Goal: Task Accomplishment & Management: Manage account settings

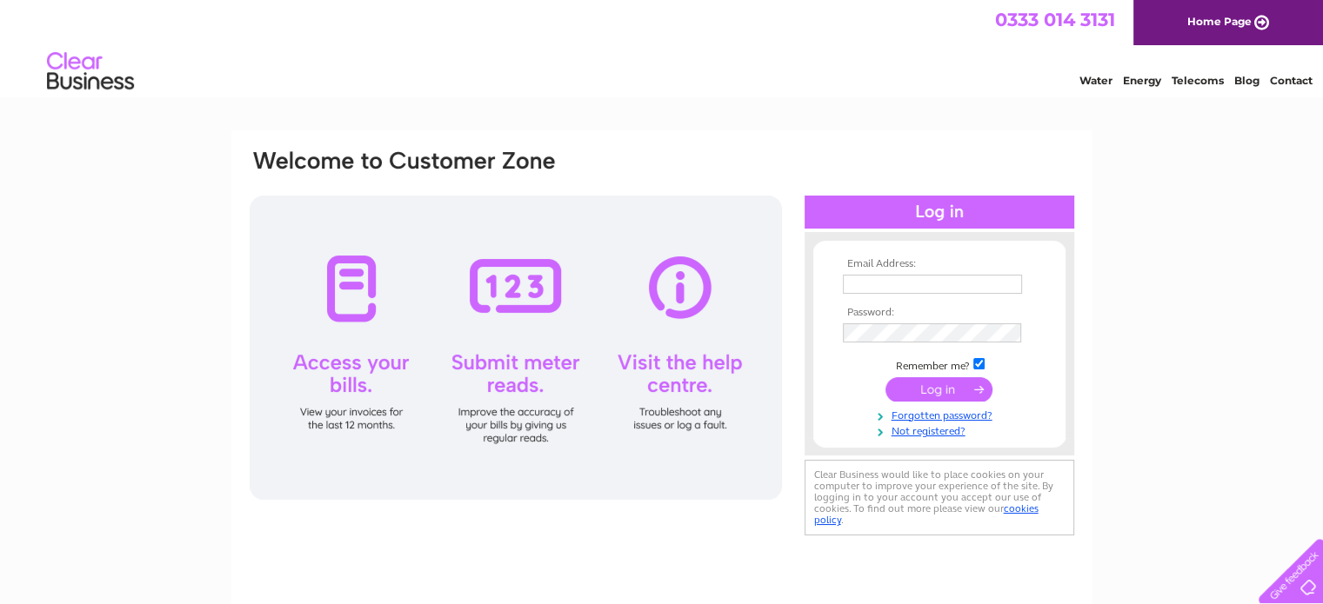
type input "mark_parry1@hotmail.com"
click at [933, 389] on input "submit" at bounding box center [938, 389] width 107 height 24
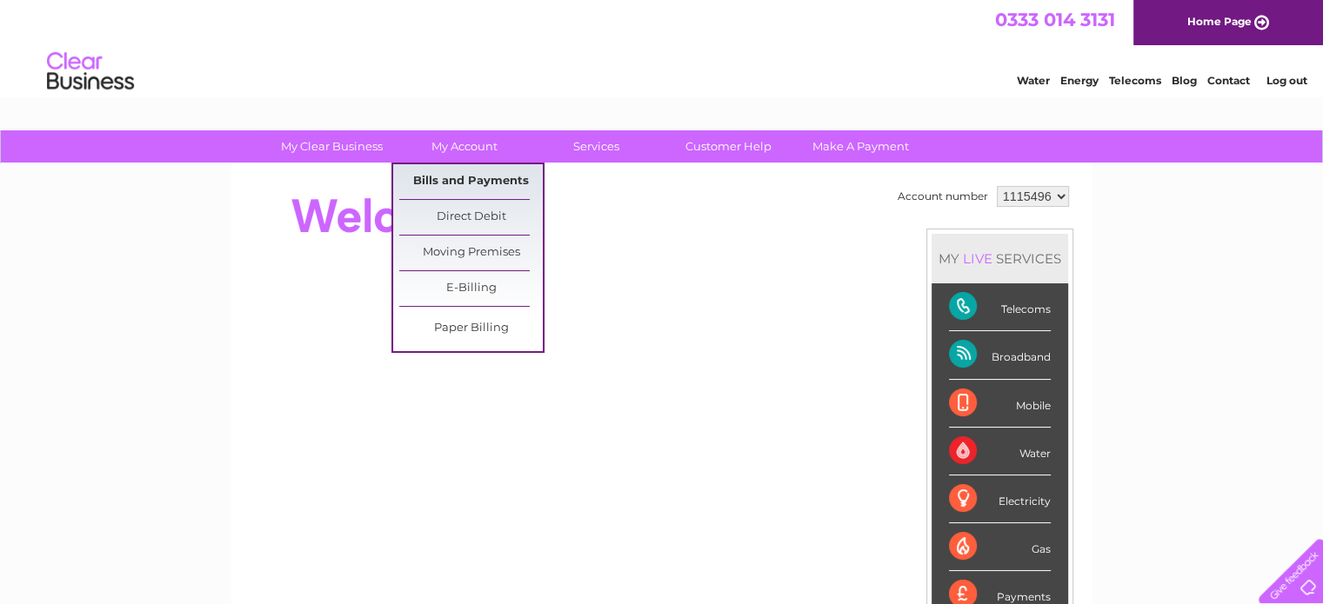
click at [489, 177] on link "Bills and Payments" at bounding box center [470, 181] width 143 height 35
click at [489, 175] on link "Bills and Payments" at bounding box center [470, 181] width 143 height 35
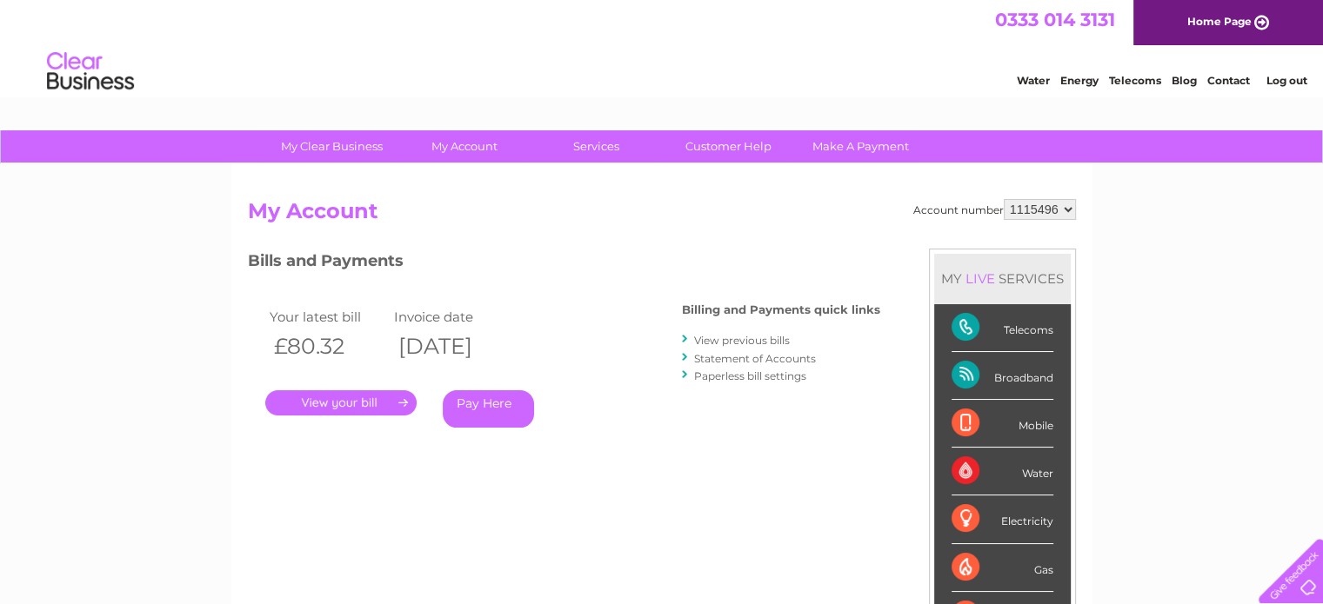
click at [365, 398] on link "." at bounding box center [340, 402] width 151 height 25
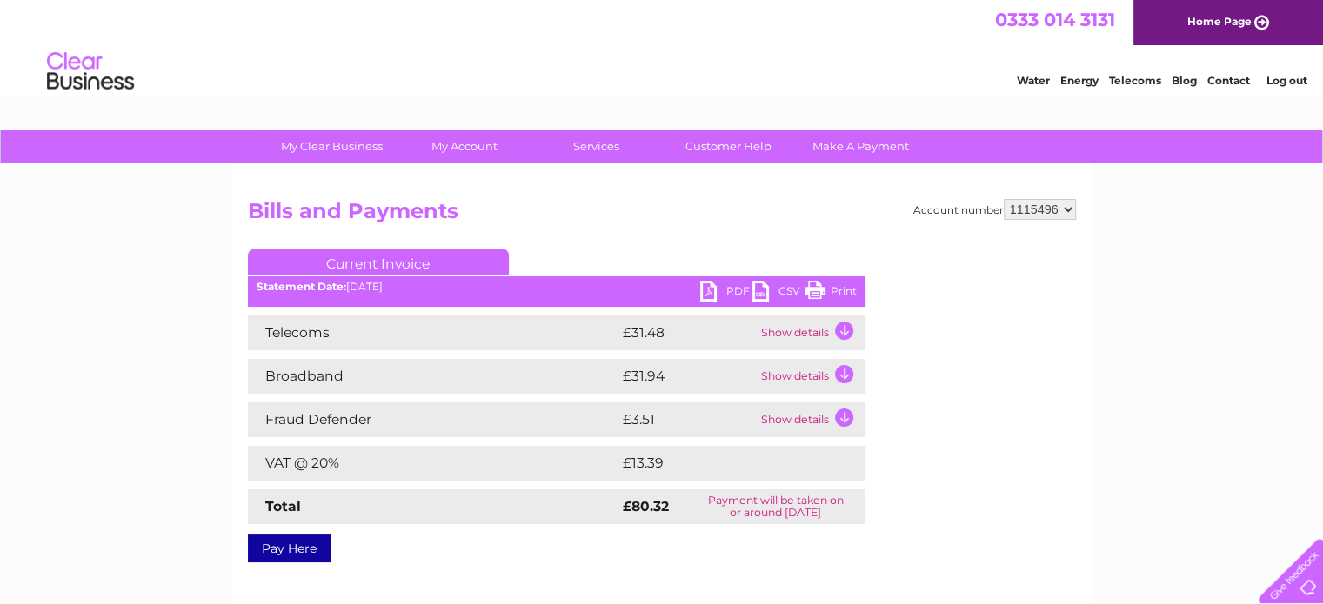
click at [720, 284] on link "PDF" at bounding box center [726, 293] width 52 height 25
